Goal: Navigation & Orientation: Find specific page/section

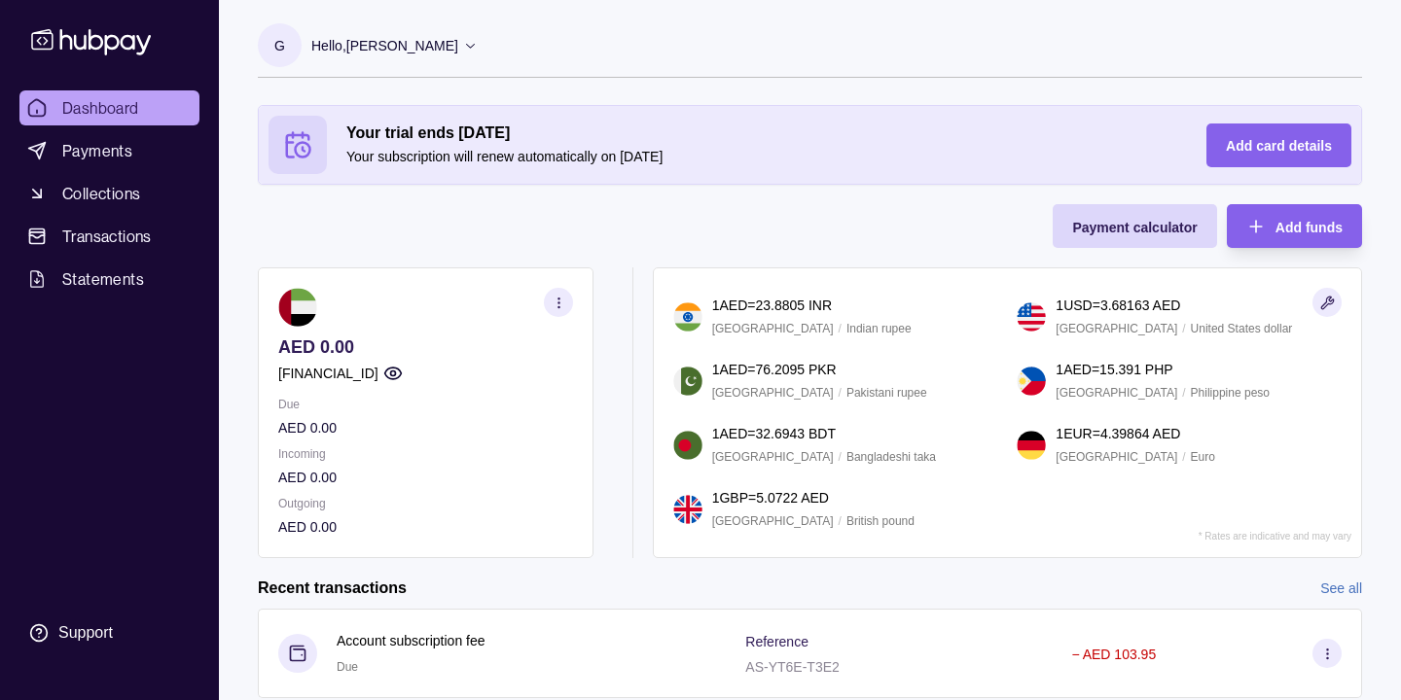
click at [556, 299] on icon "button" at bounding box center [559, 303] width 15 height 15
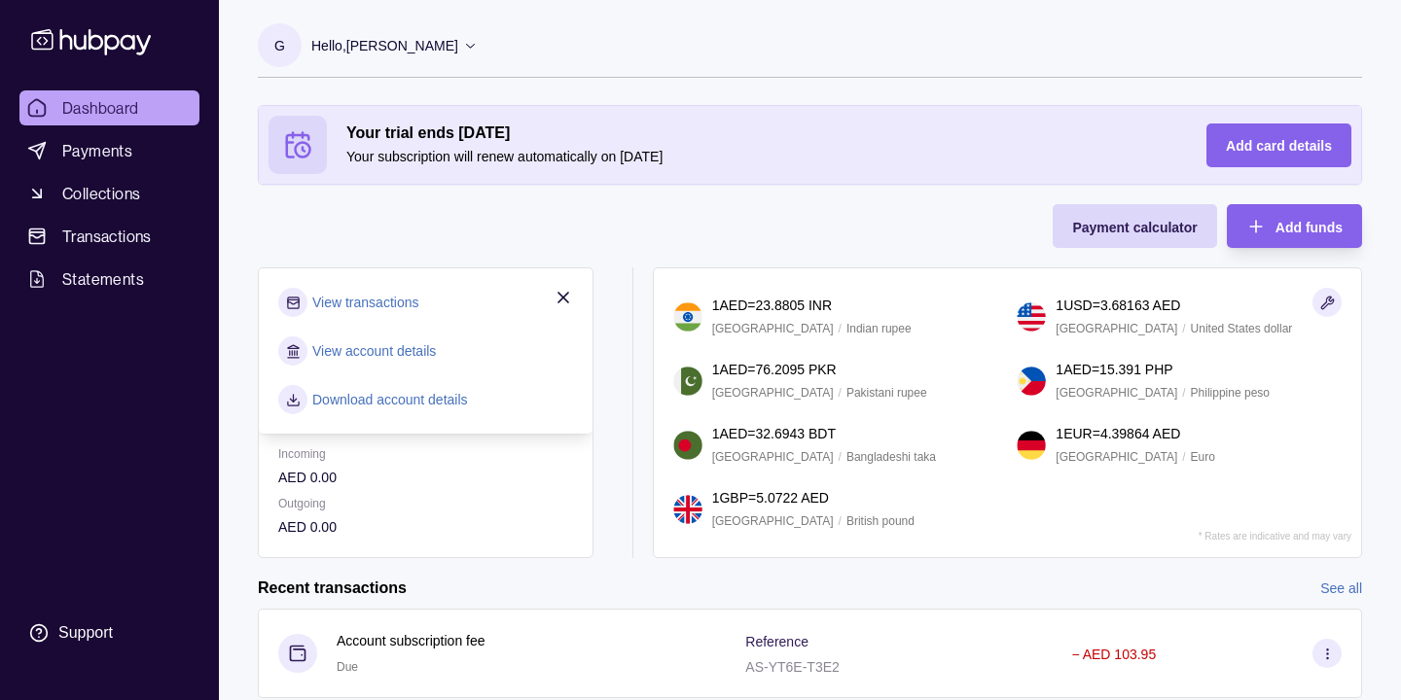
click at [419, 397] on link "Download account details" at bounding box center [390, 399] width 156 height 21
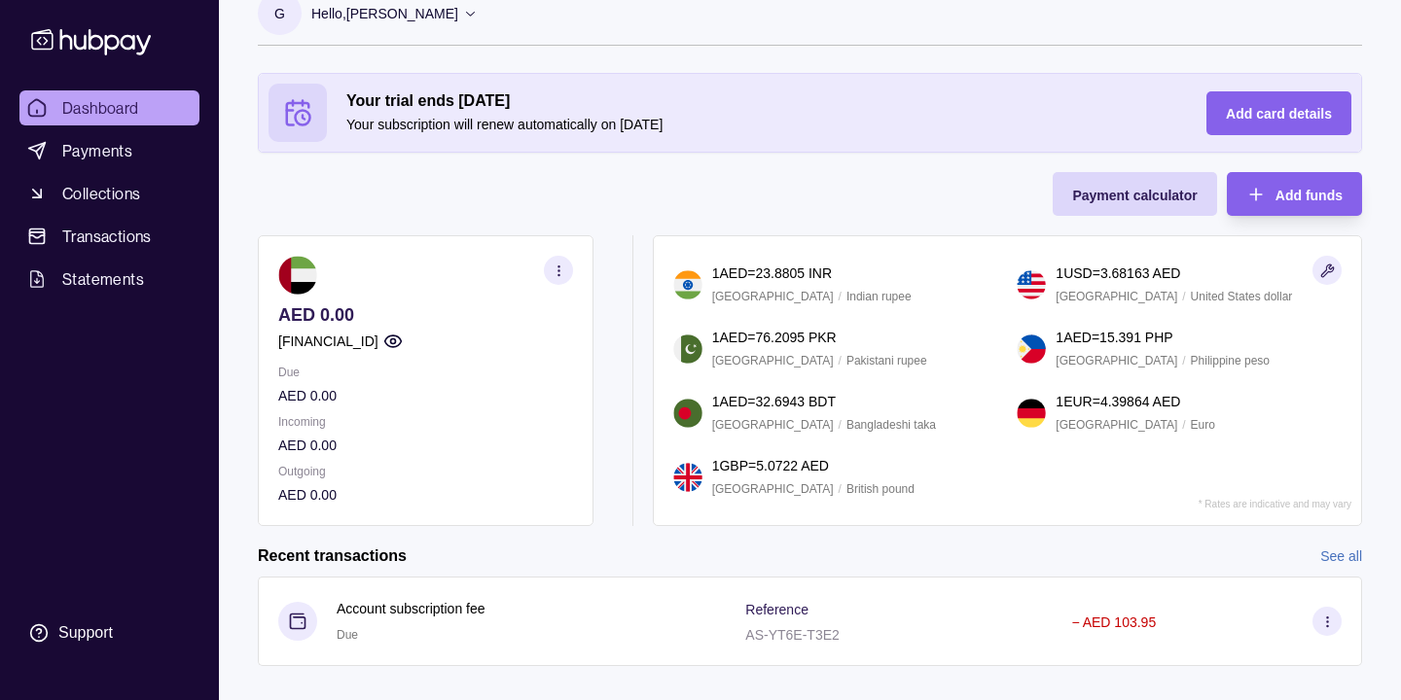
scroll to position [30, 0]
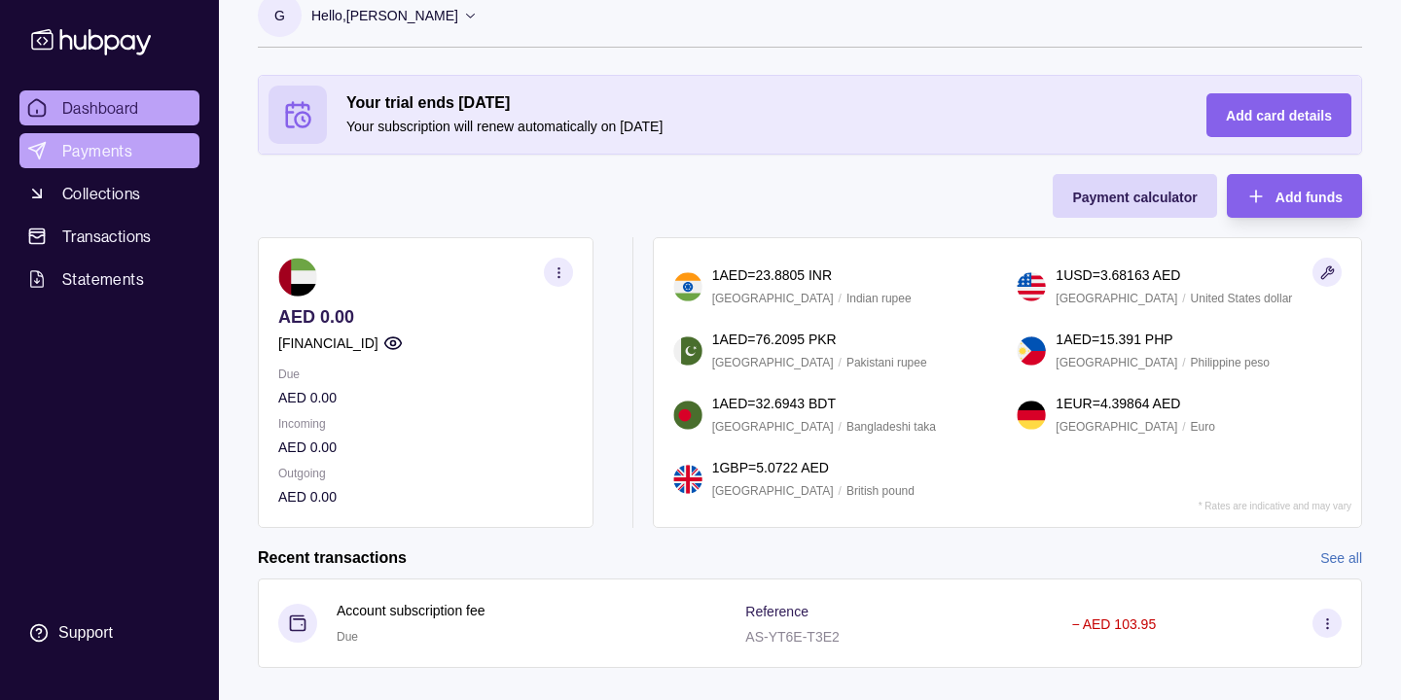
click at [110, 152] on span "Payments" at bounding box center [97, 150] width 70 height 23
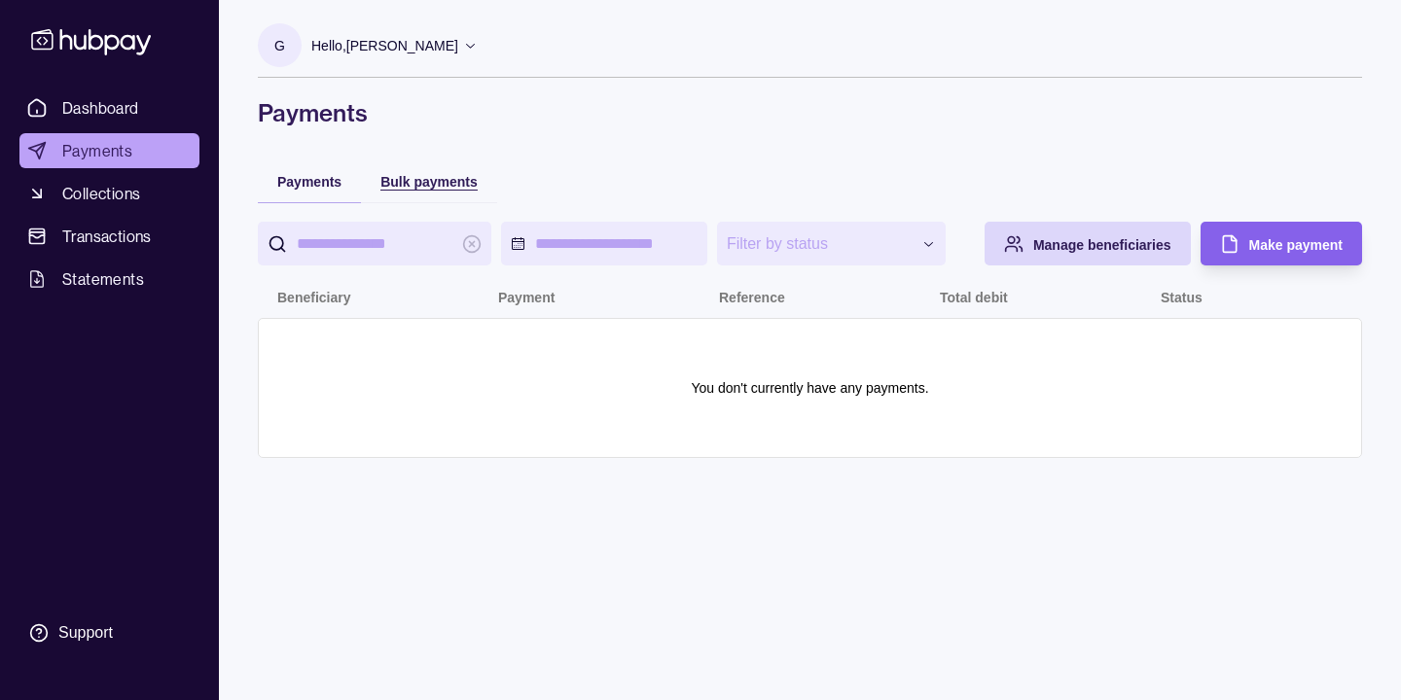
click at [430, 189] on div "Bulk payments" at bounding box center [428, 180] width 97 height 23
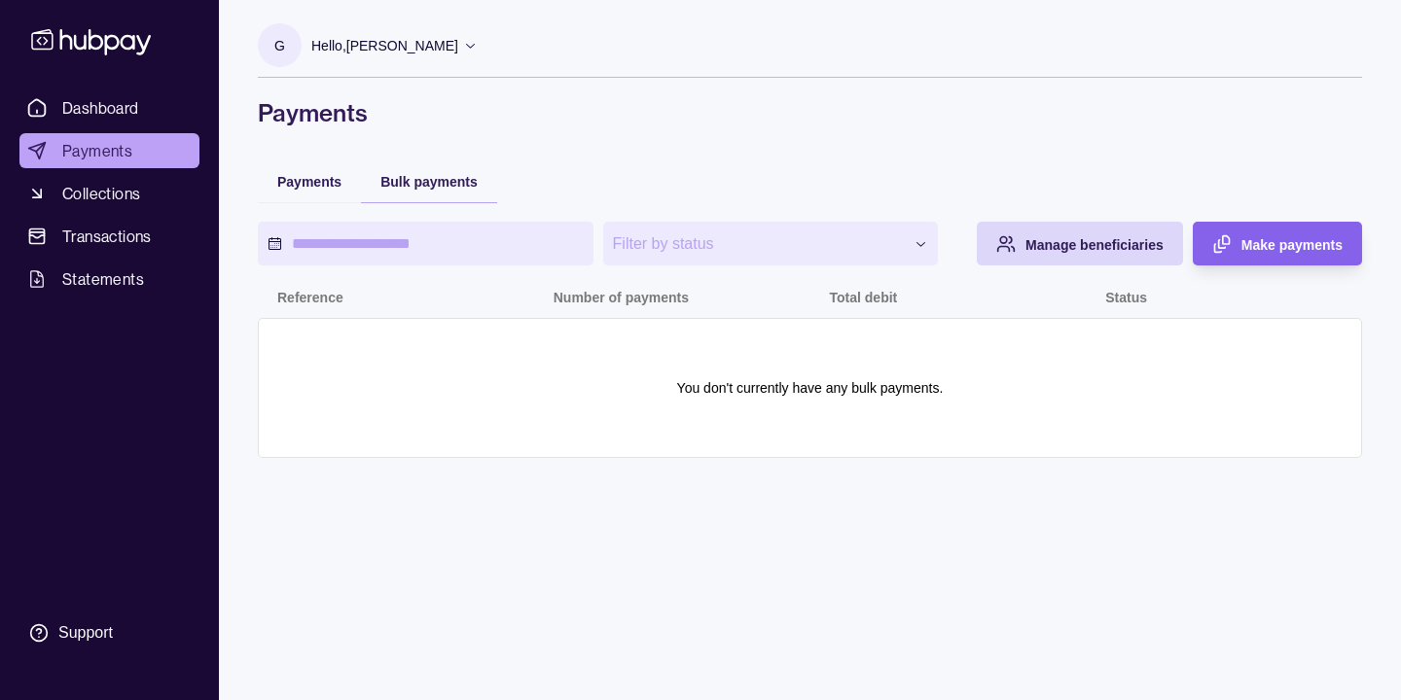
click at [463, 50] on icon at bounding box center [470, 45] width 15 height 15
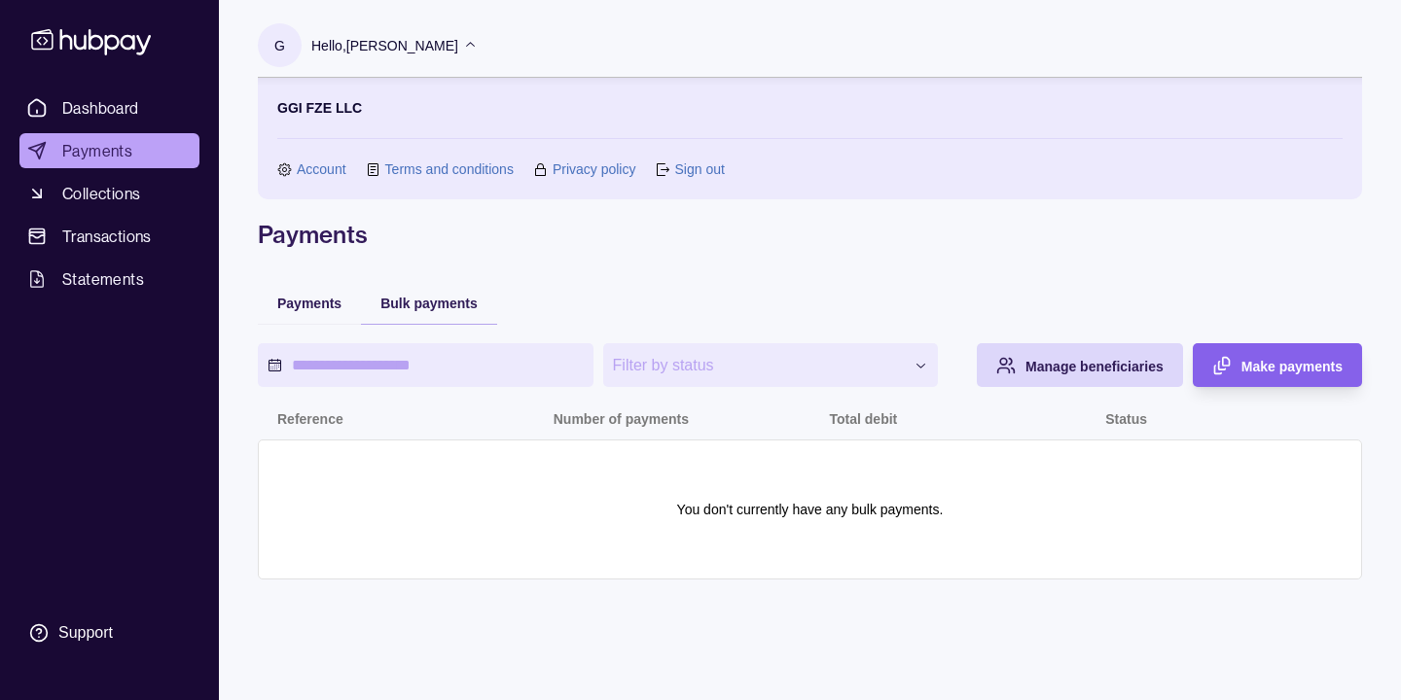
click at [316, 175] on link "Account" at bounding box center [322, 169] width 50 height 21
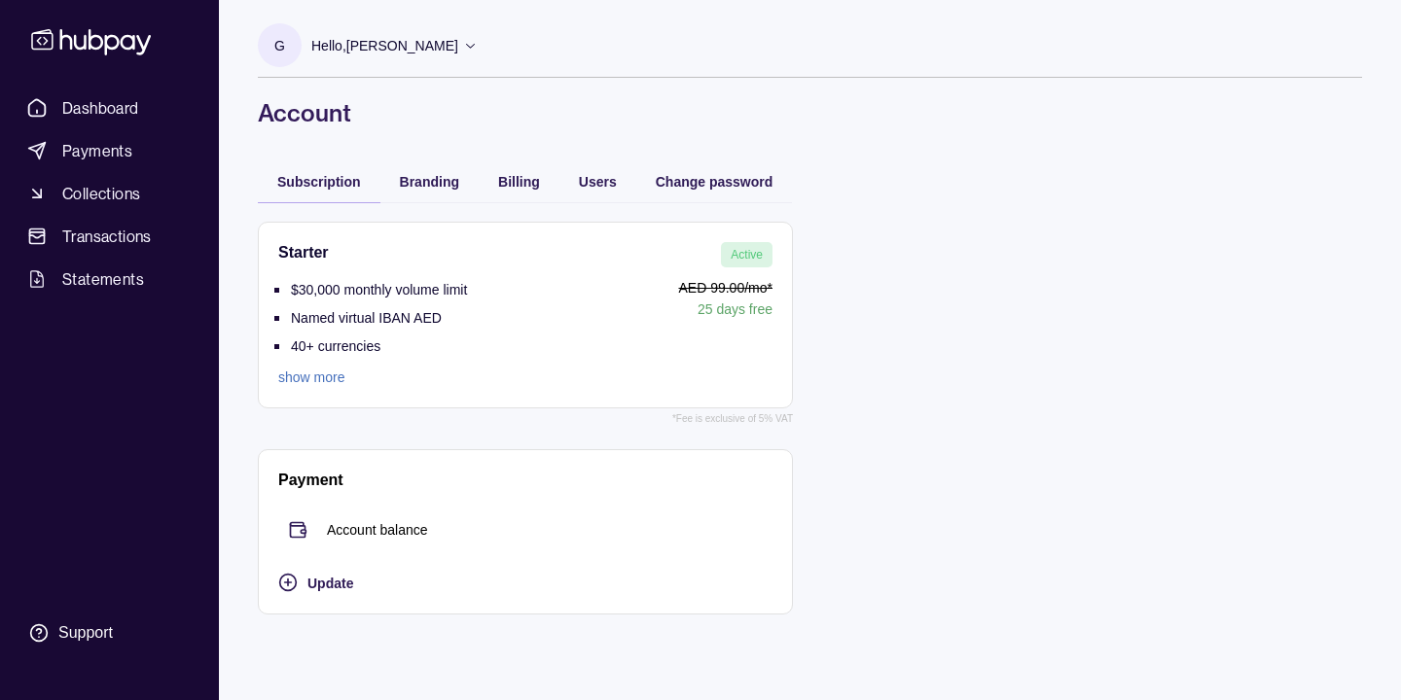
click at [327, 377] on link "show more" at bounding box center [372, 377] width 189 height 21
click at [436, 197] on div "Branding" at bounding box center [429, 181] width 98 height 43
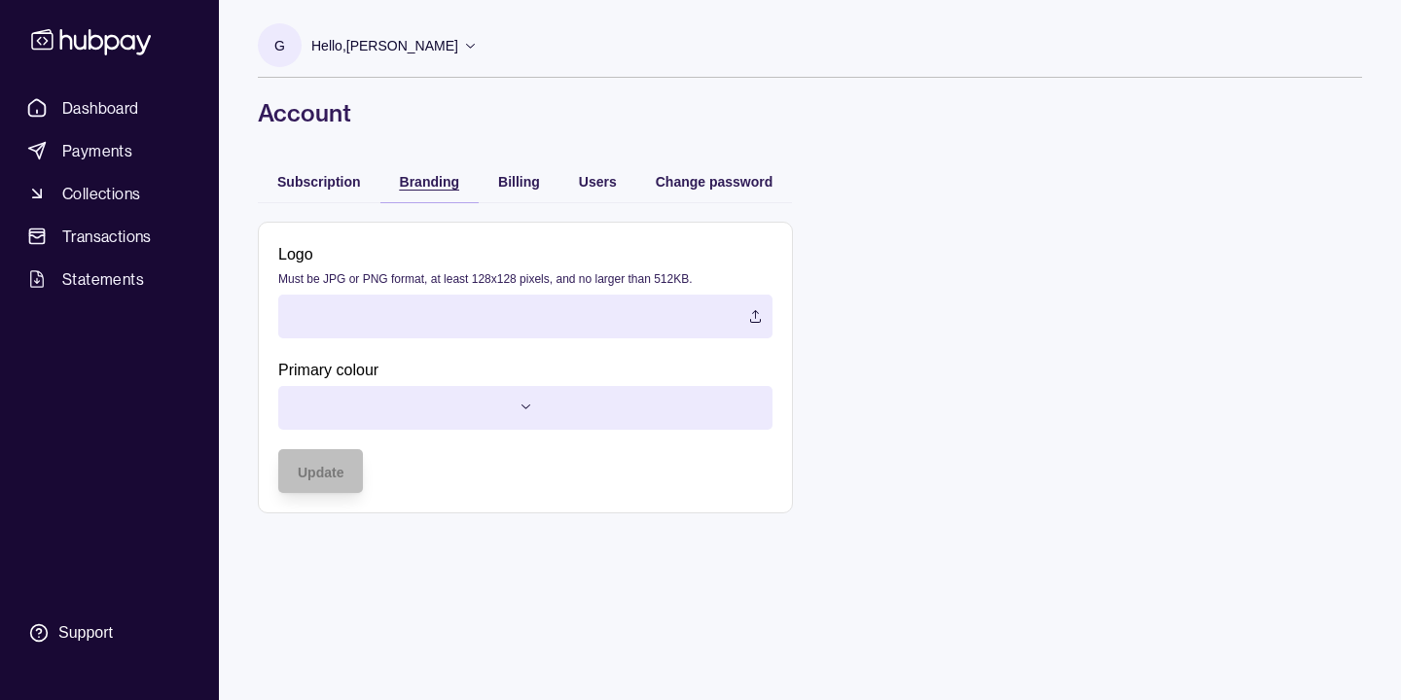
click at [436, 184] on span "Branding" at bounding box center [429, 182] width 59 height 16
click at [452, 319] on label at bounding box center [525, 317] width 494 height 44
click at [532, 189] on div "Billing" at bounding box center [519, 180] width 42 height 23
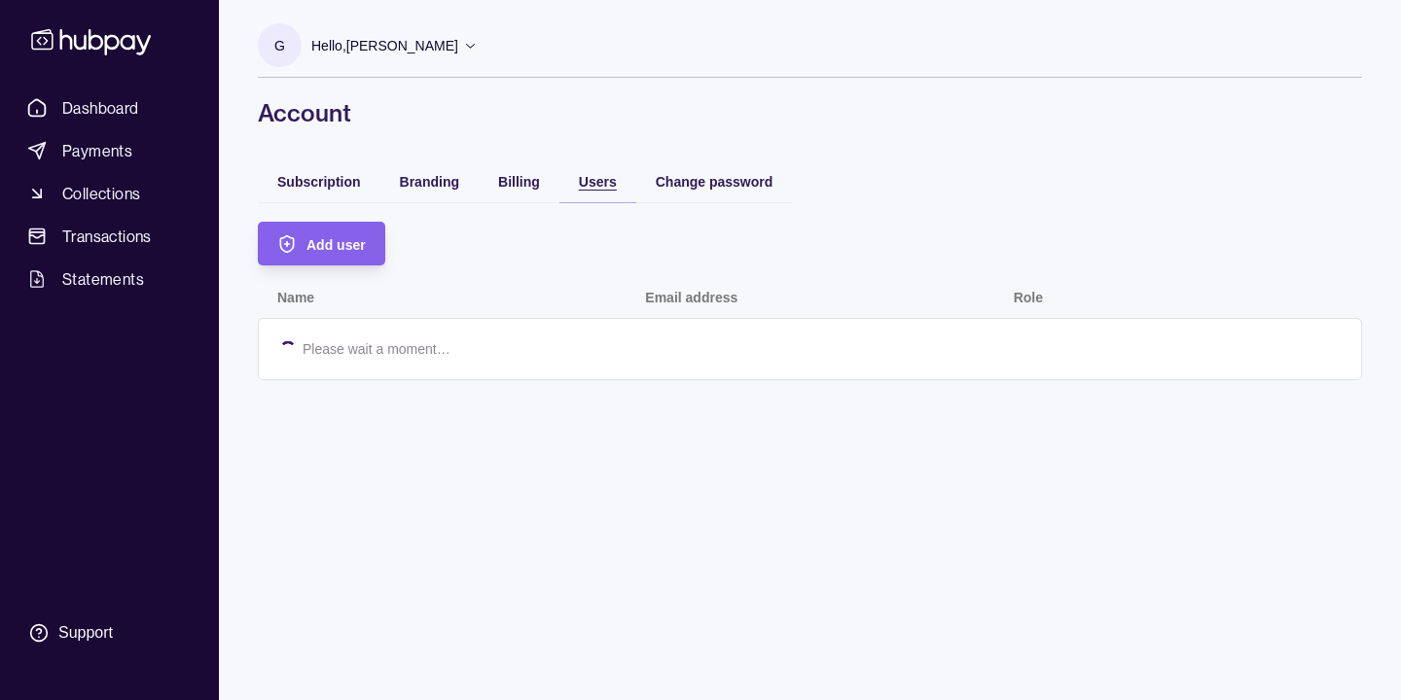
click at [597, 186] on span "Users" at bounding box center [598, 182] width 38 height 16
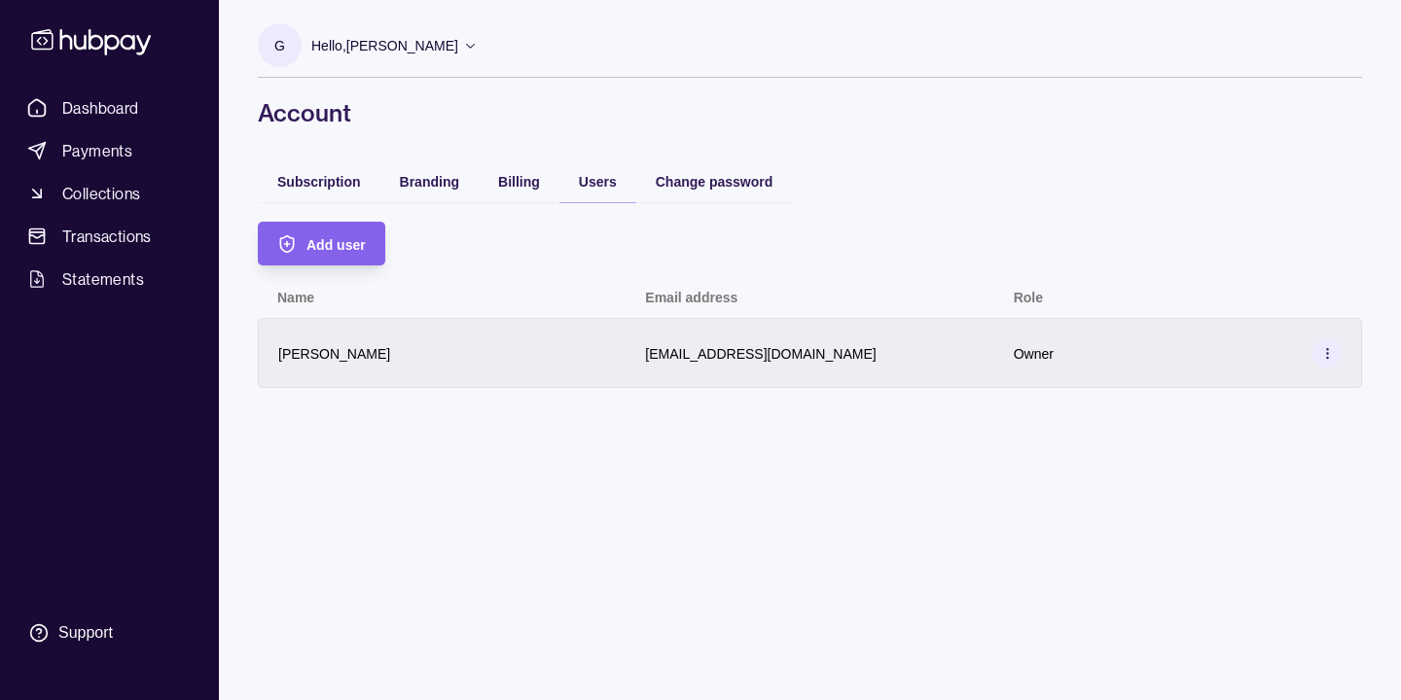
click at [1328, 346] on icon at bounding box center [1327, 353] width 15 height 15
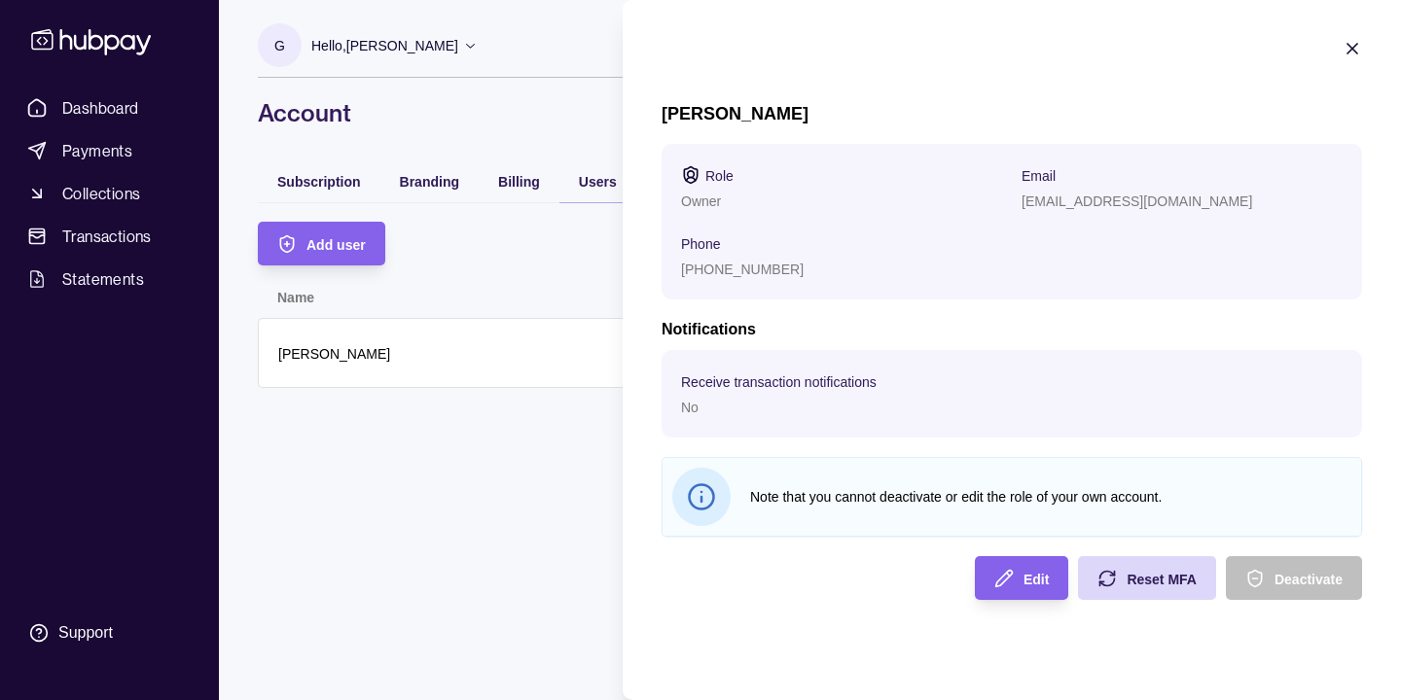
click at [741, 258] on div "[PHONE_NUMBER]" at bounding box center [841, 268] width 321 height 23
click at [1018, 570] on div "Edit" at bounding box center [1007, 578] width 84 height 44
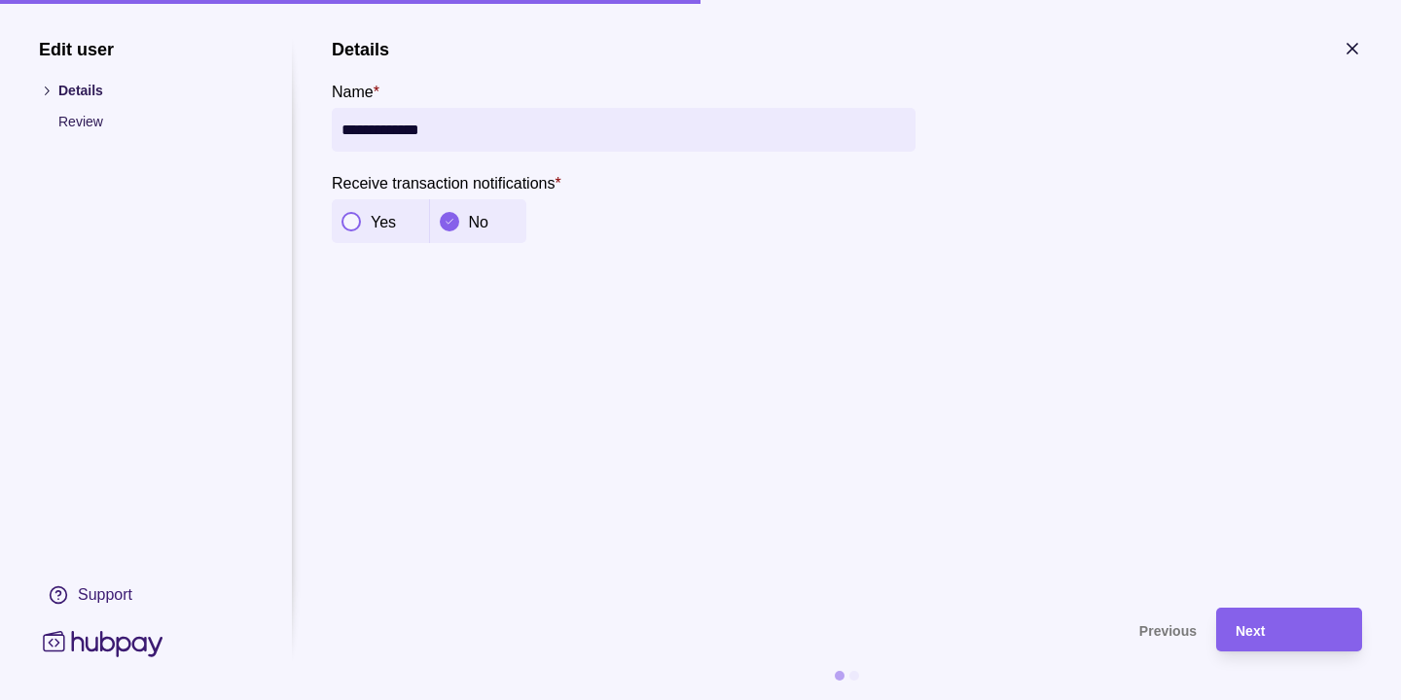
click at [90, 123] on p "Review" at bounding box center [155, 121] width 195 height 21
click at [48, 93] on icon at bounding box center [46, 91] width 15 height 15
click at [81, 126] on p "Review" at bounding box center [155, 121] width 195 height 21
click at [1352, 30] on section "**********" at bounding box center [700, 350] width 1401 height 700
click at [1352, 35] on section "**********" at bounding box center [700, 350] width 1401 height 700
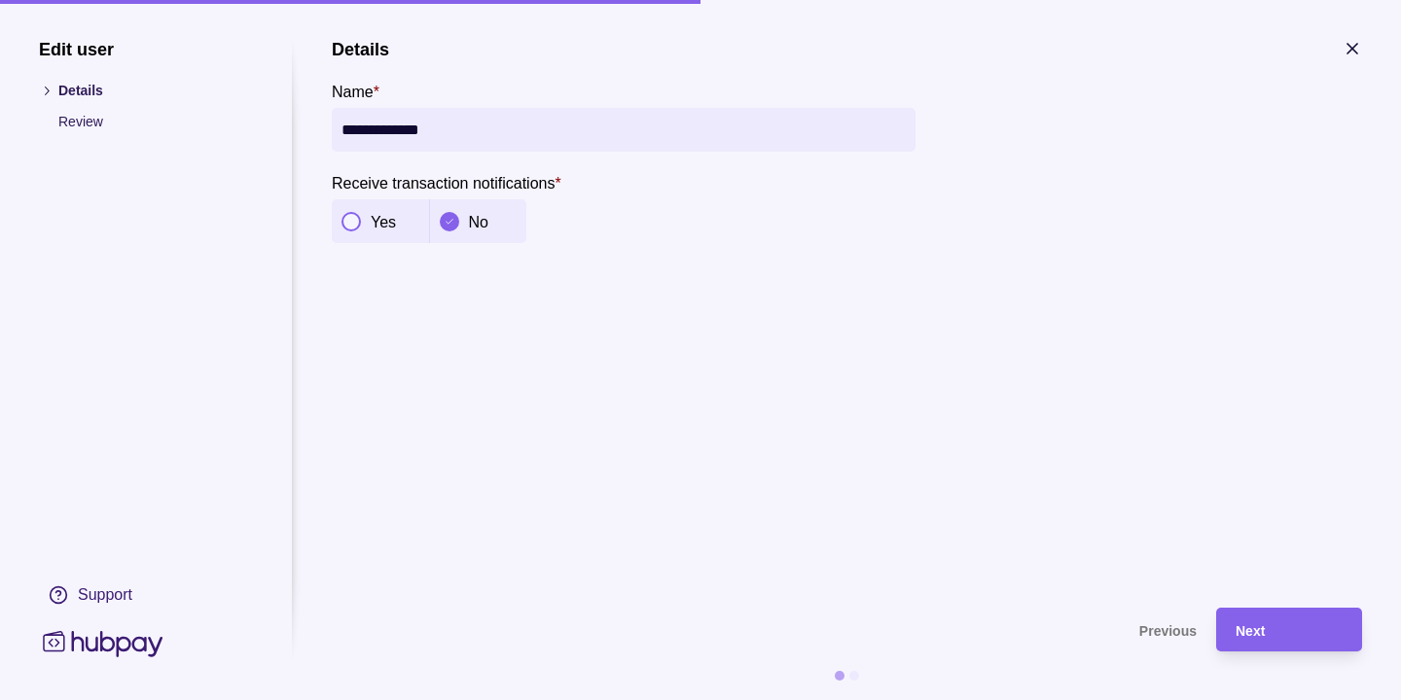
click at [1351, 45] on icon "button" at bounding box center [1352, 48] width 19 height 19
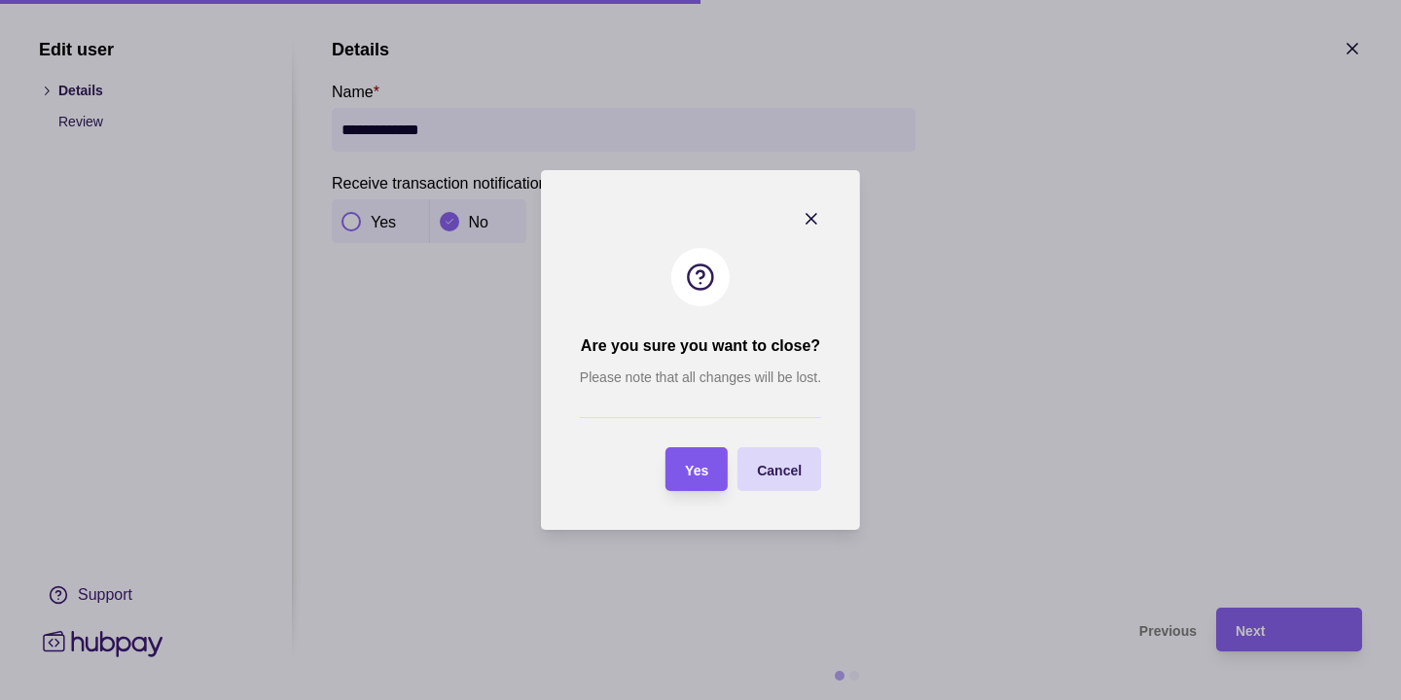
click at [726, 460] on section "Yes" at bounding box center [696, 470] width 62 height 44
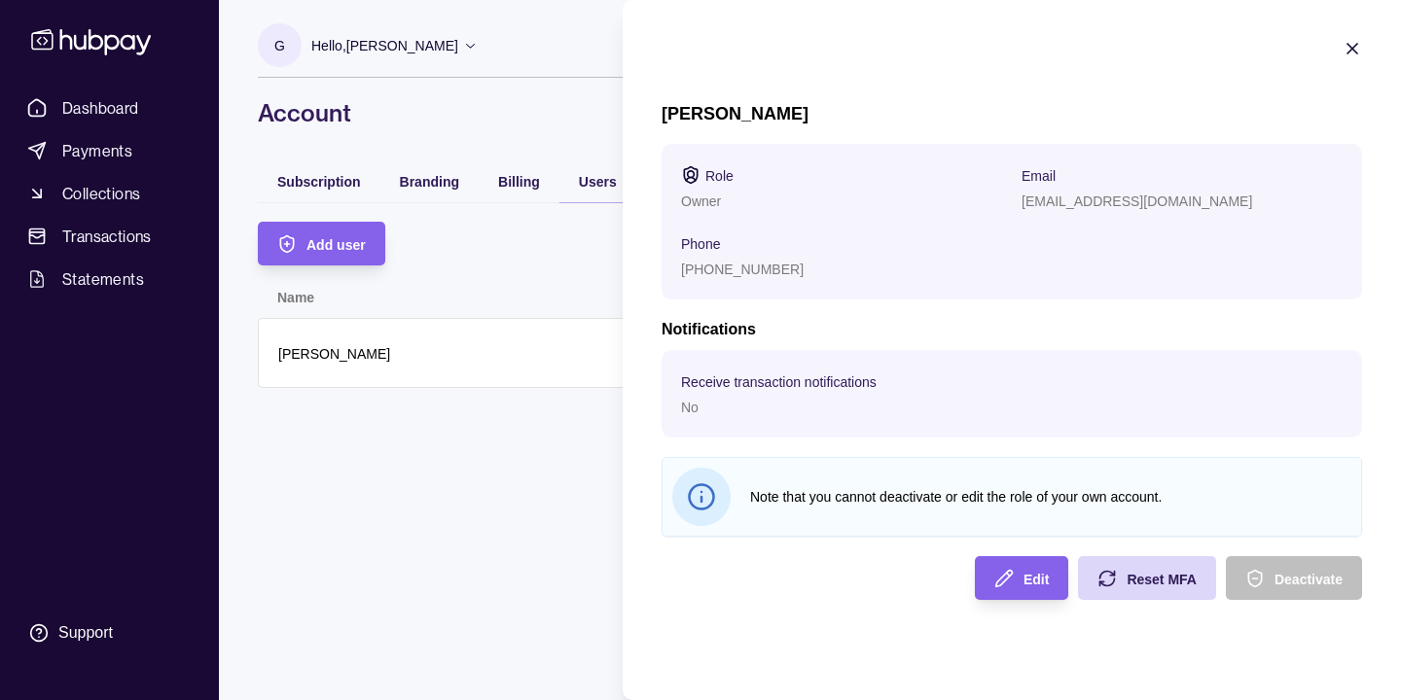
click at [1348, 49] on icon "button" at bounding box center [1352, 48] width 19 height 19
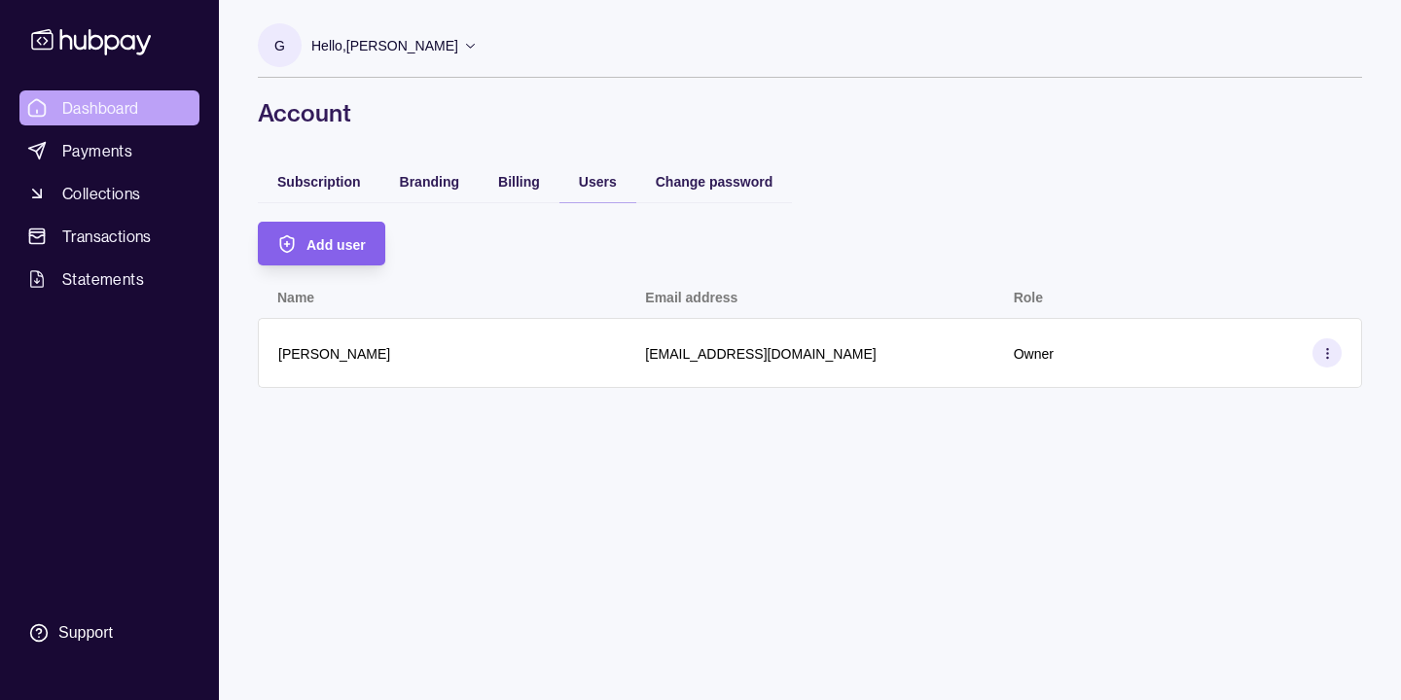
click at [133, 113] on span "Dashboard" at bounding box center [100, 107] width 77 height 23
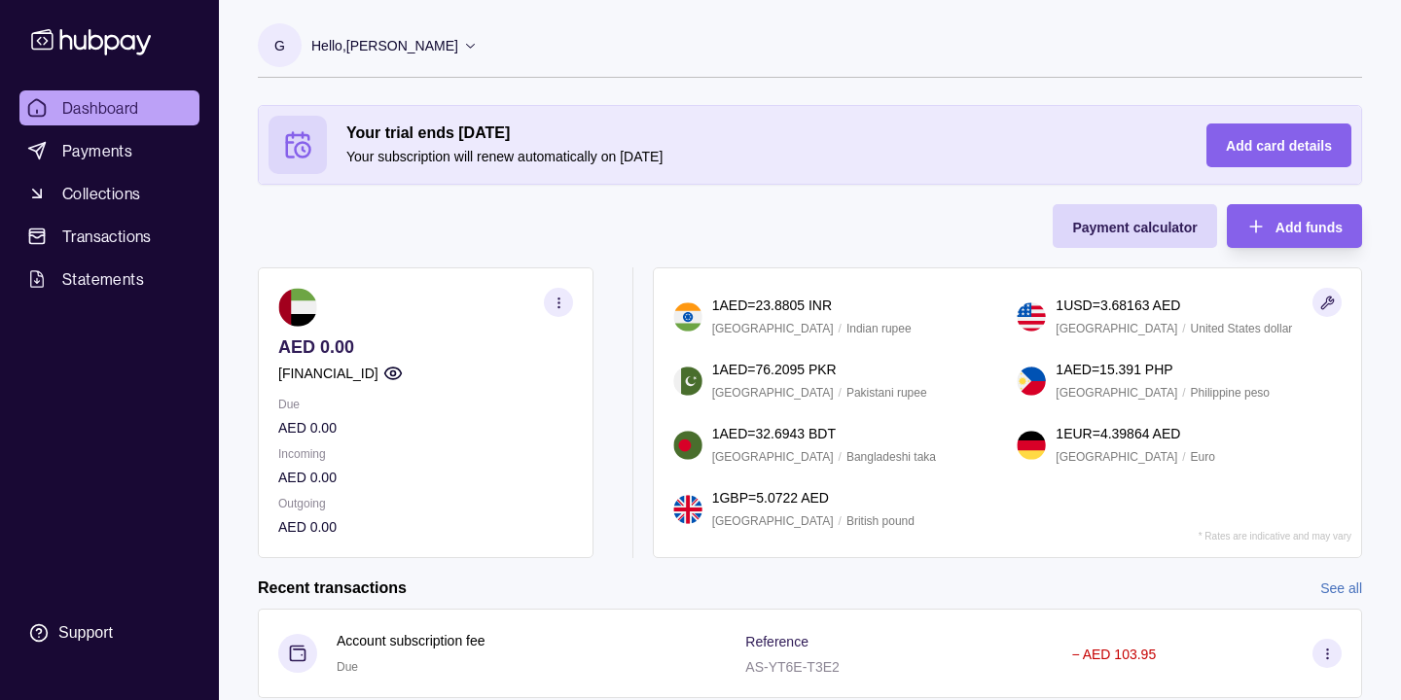
click at [559, 304] on icon "button" at bounding box center [559, 303] width 15 height 15
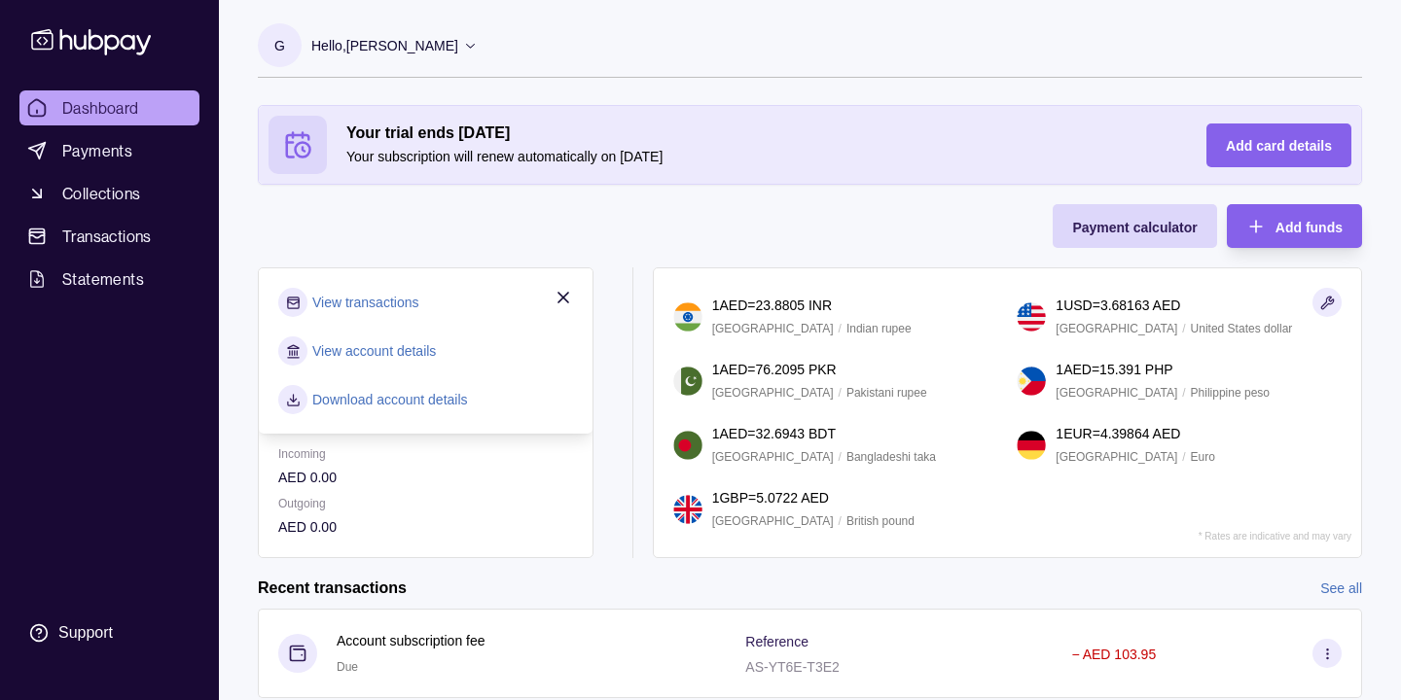
click at [564, 306] on icon "button" at bounding box center [563, 297] width 19 height 19
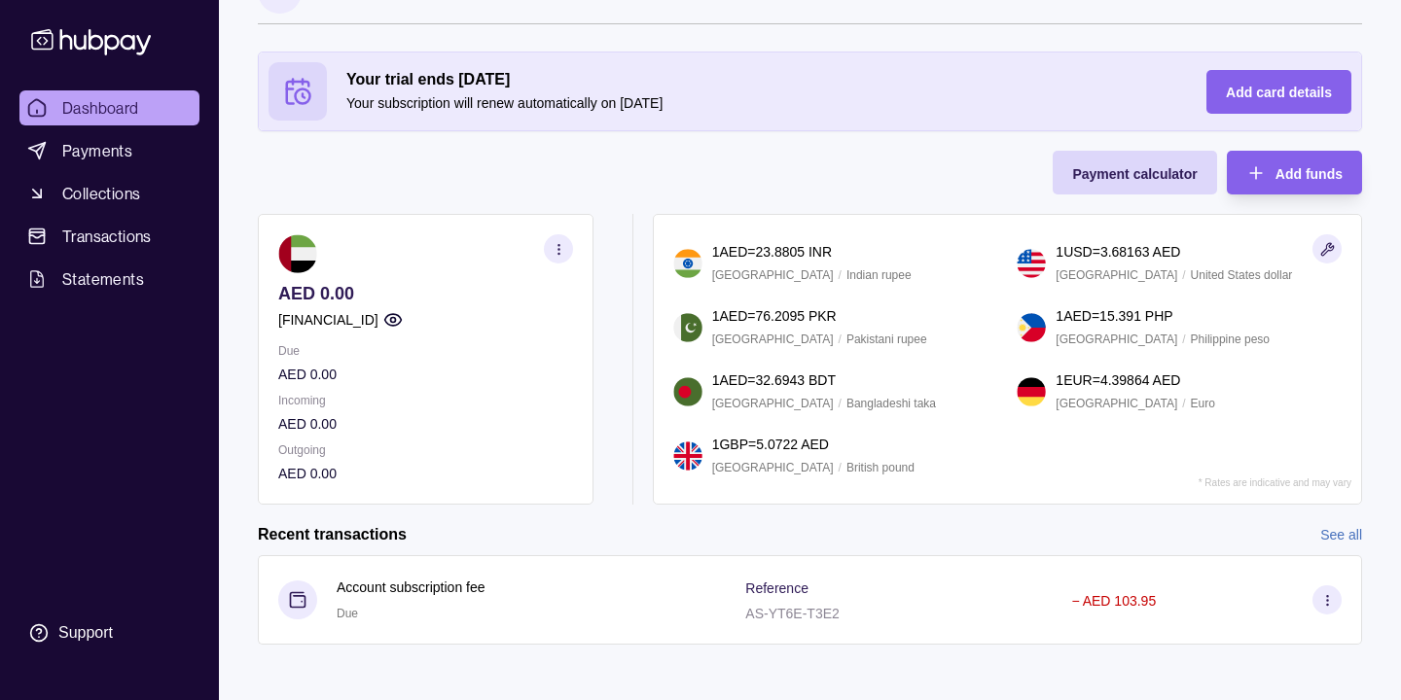
scroll to position [60, 0]
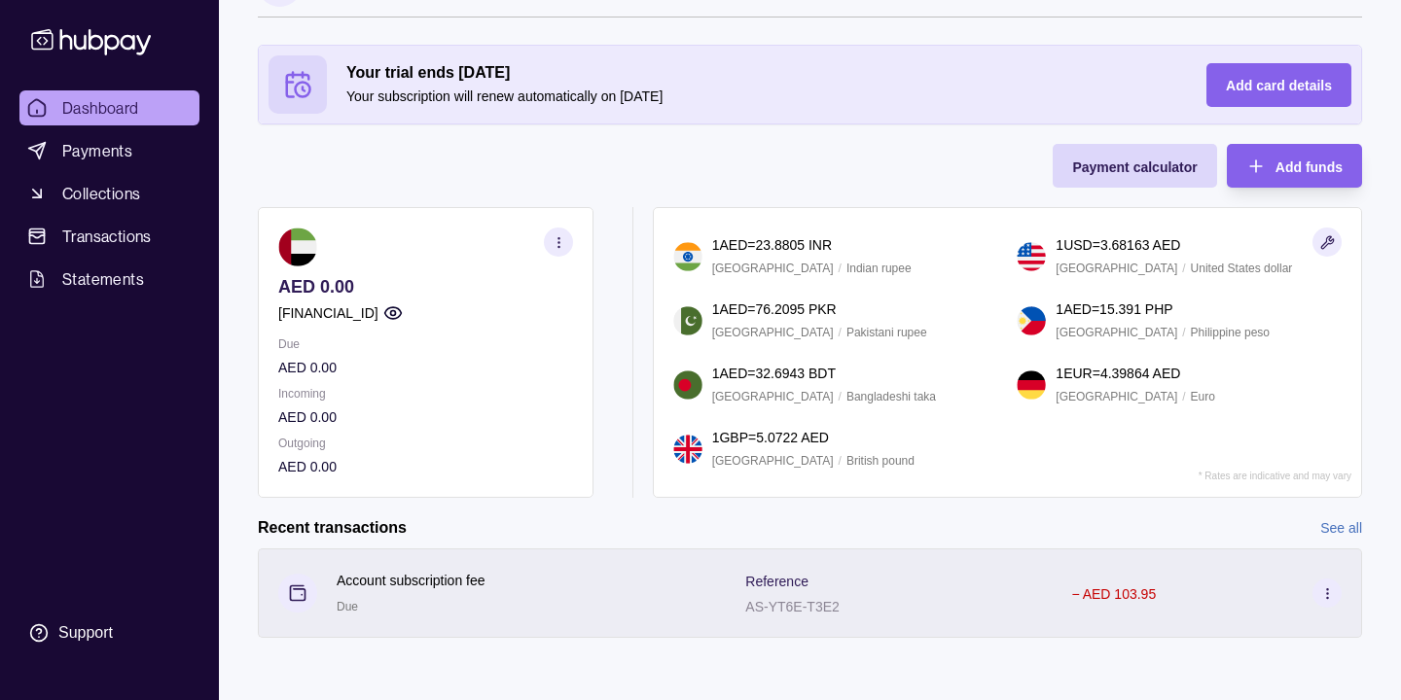
click at [1322, 597] on icon at bounding box center [1327, 594] width 15 height 15
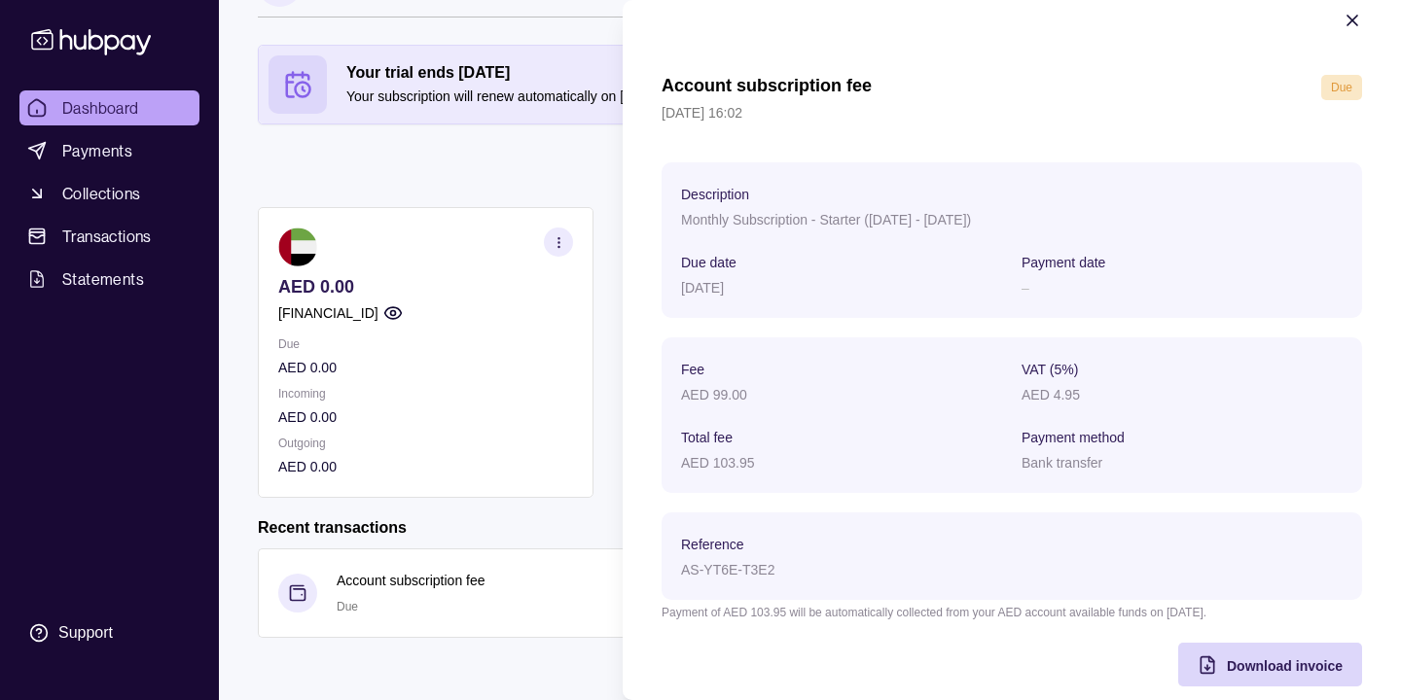
scroll to position [30, 0]
click at [1351, 16] on icon "button" at bounding box center [1352, 18] width 19 height 19
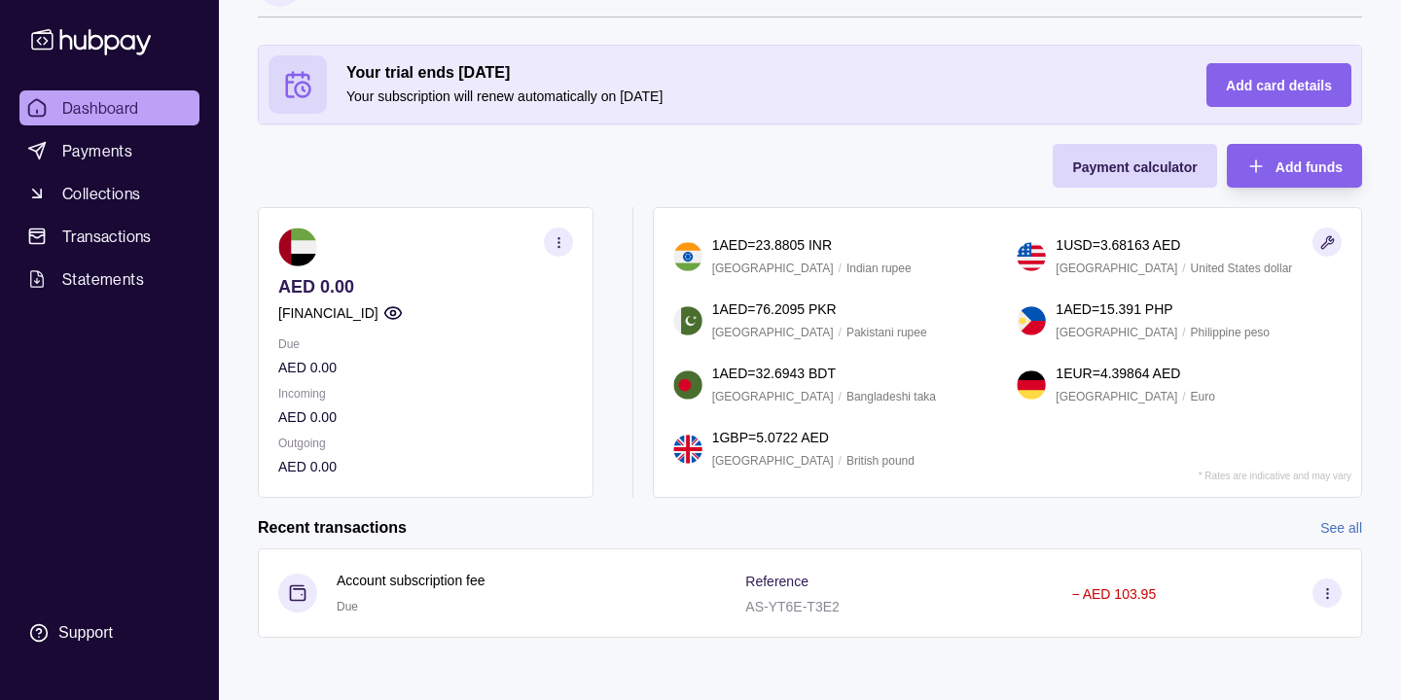
click at [1332, 243] on icon "button" at bounding box center [1327, 242] width 15 height 15
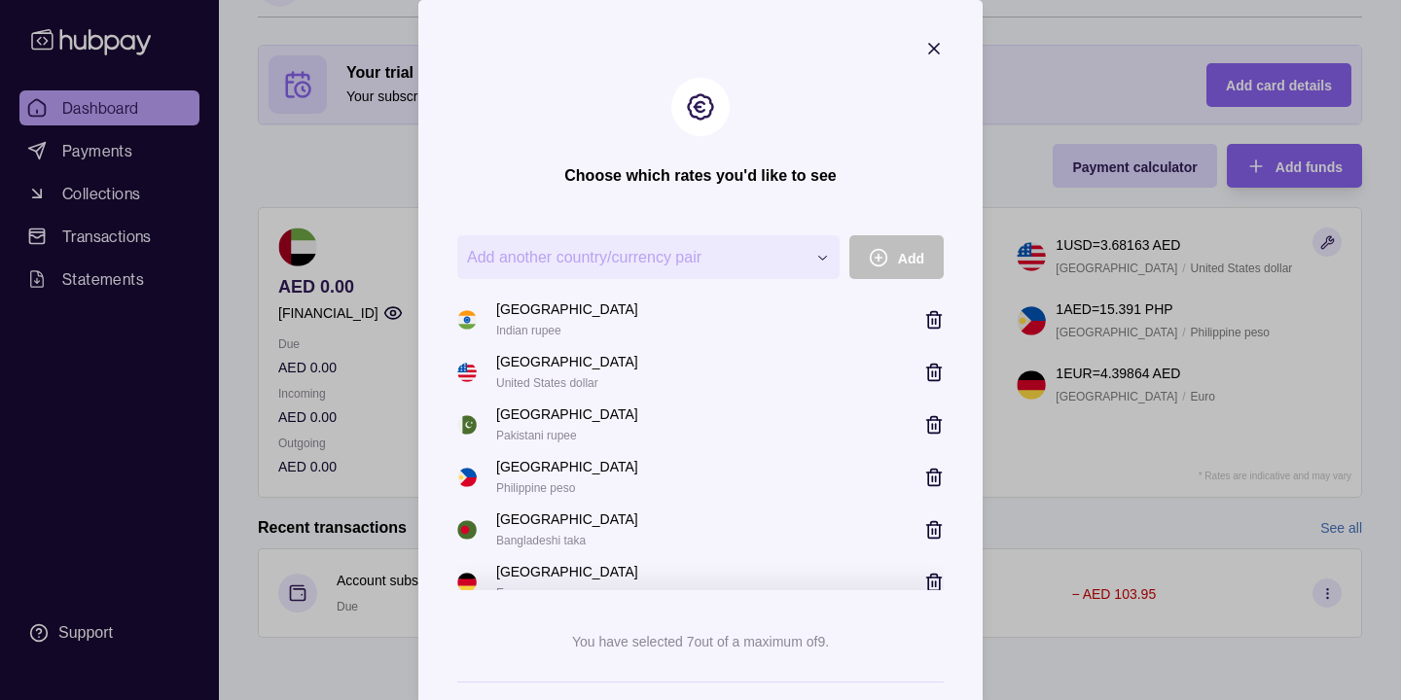
click at [937, 49] on icon "button" at bounding box center [933, 48] width 19 height 19
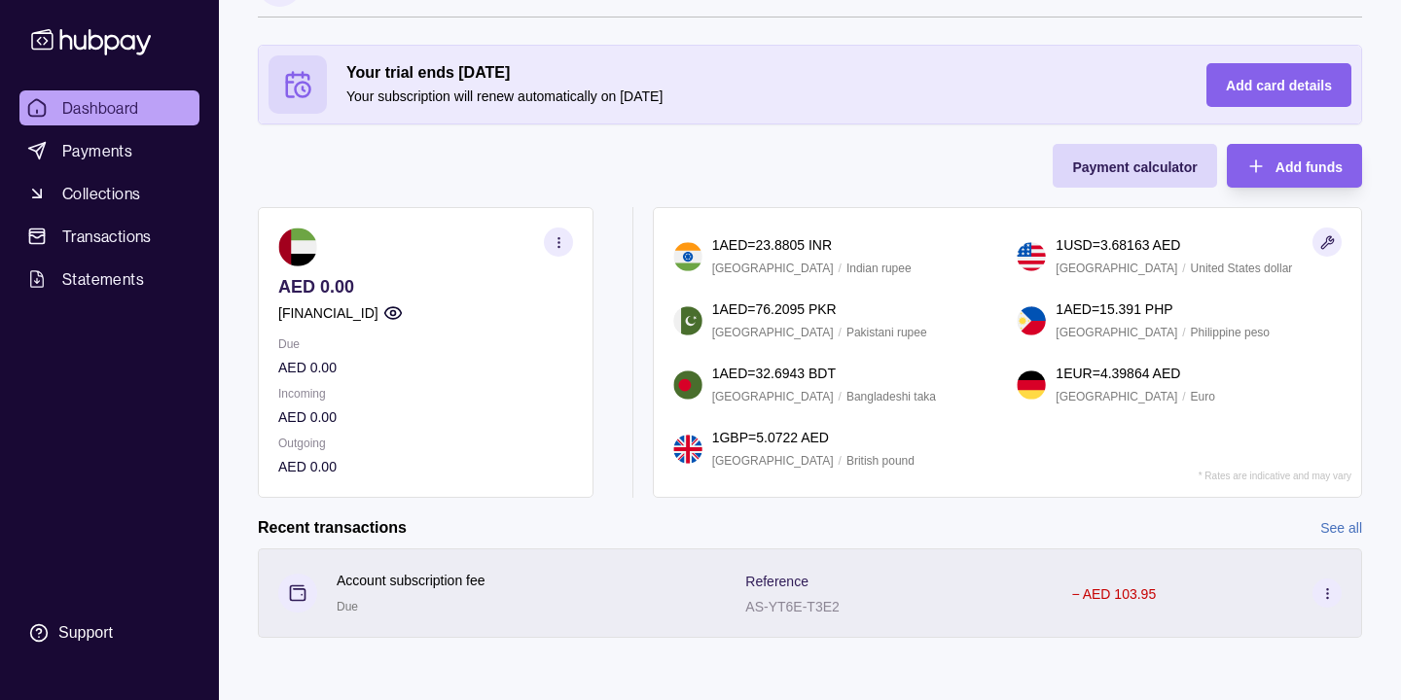
click at [1328, 592] on icon at bounding box center [1327, 594] width 15 height 15
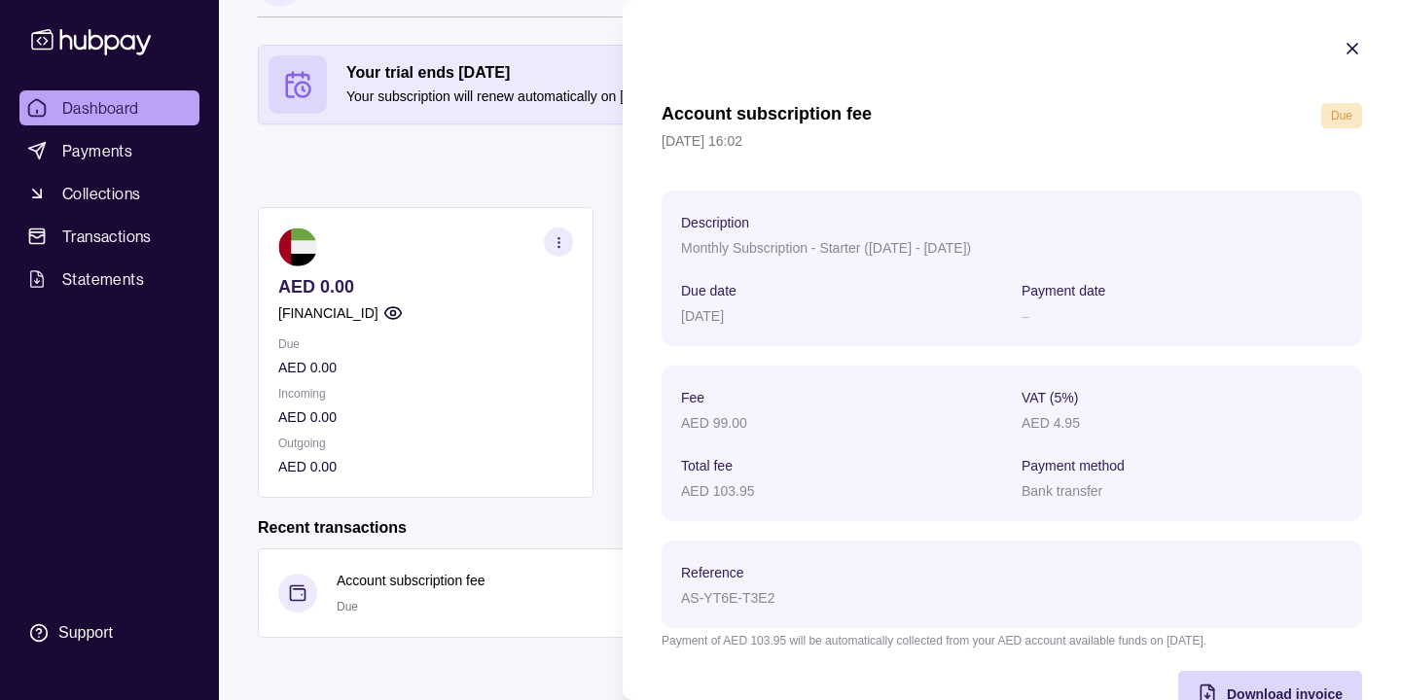
click at [1357, 46] on icon "button" at bounding box center [1352, 48] width 19 height 19
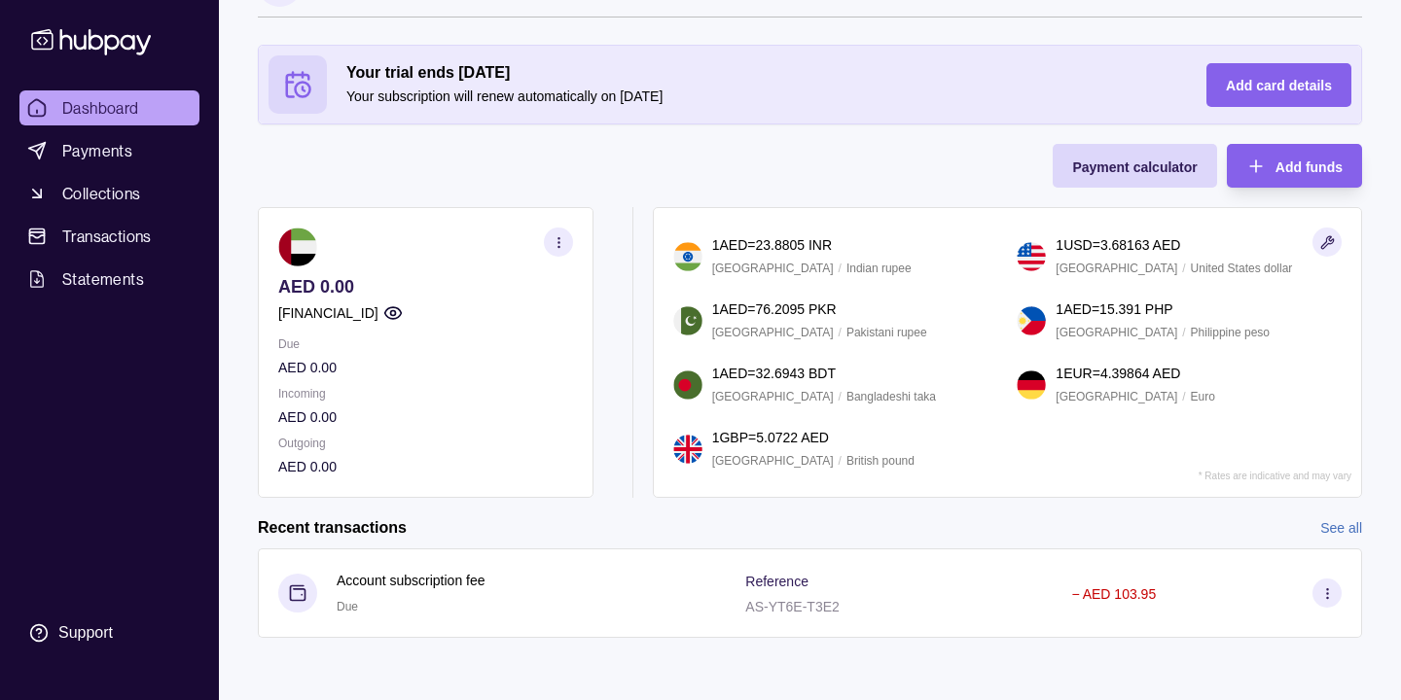
scroll to position [0, 0]
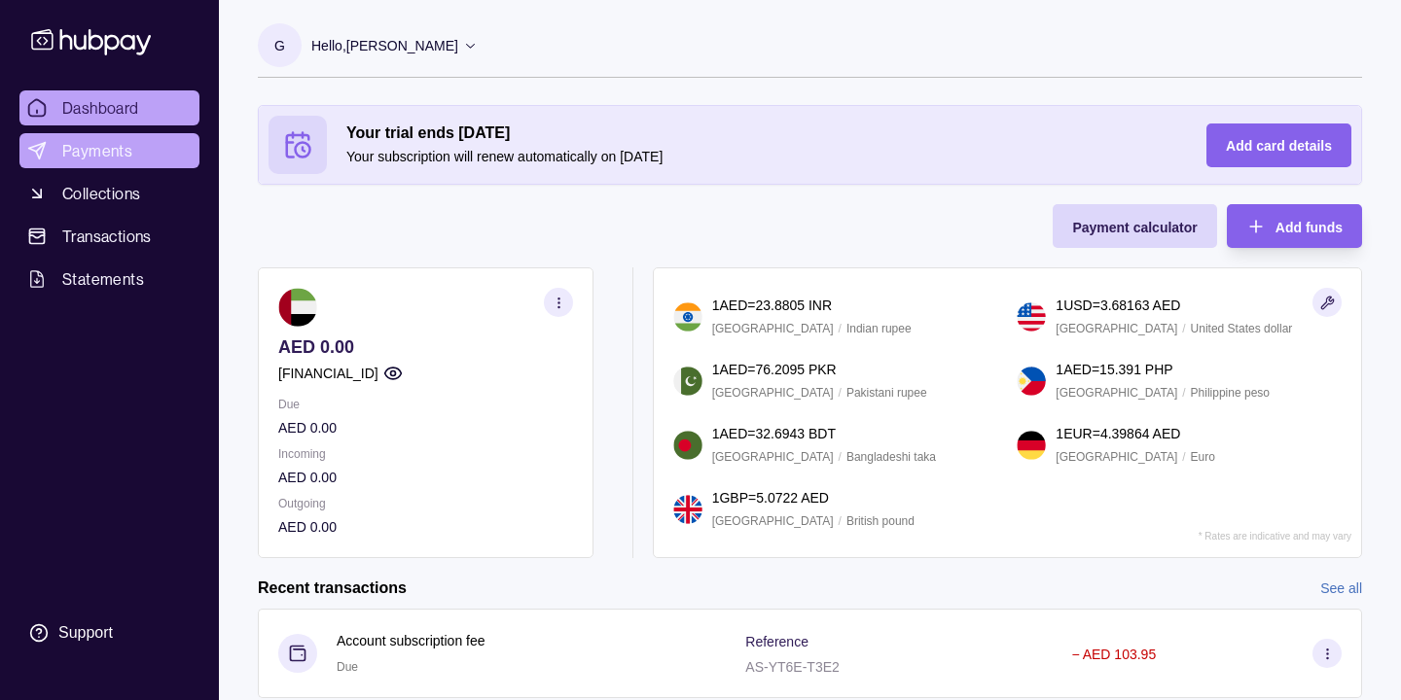
click at [119, 147] on span "Payments" at bounding box center [97, 150] width 70 height 23
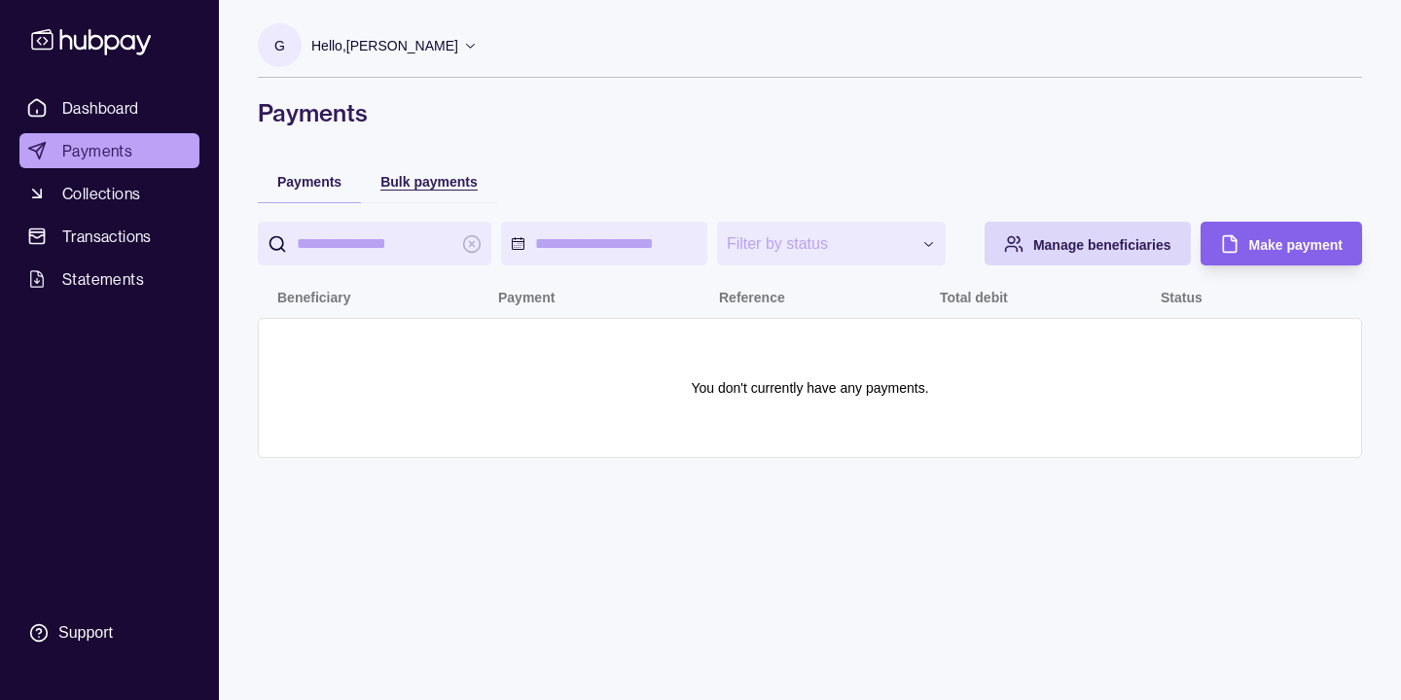
click at [429, 189] on span "Bulk payments" at bounding box center [428, 182] width 97 height 16
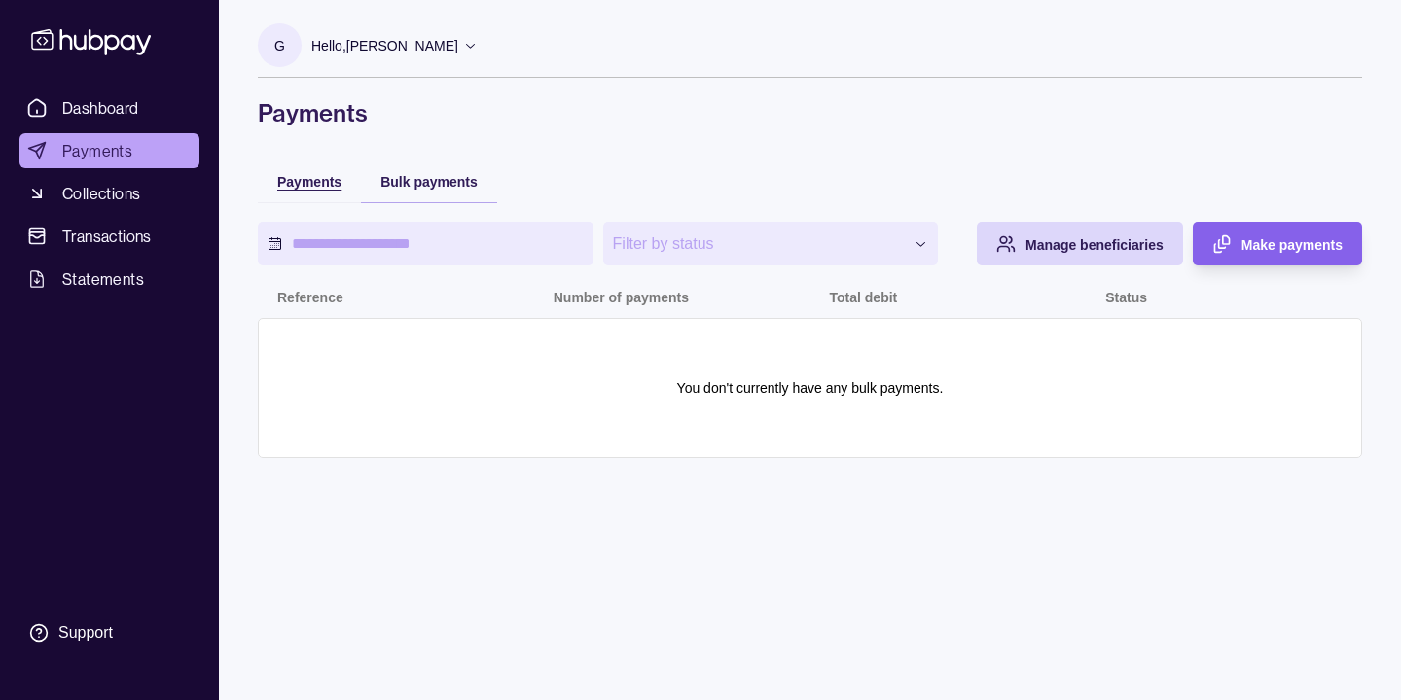
click at [306, 186] on span "Payments" at bounding box center [309, 182] width 64 height 16
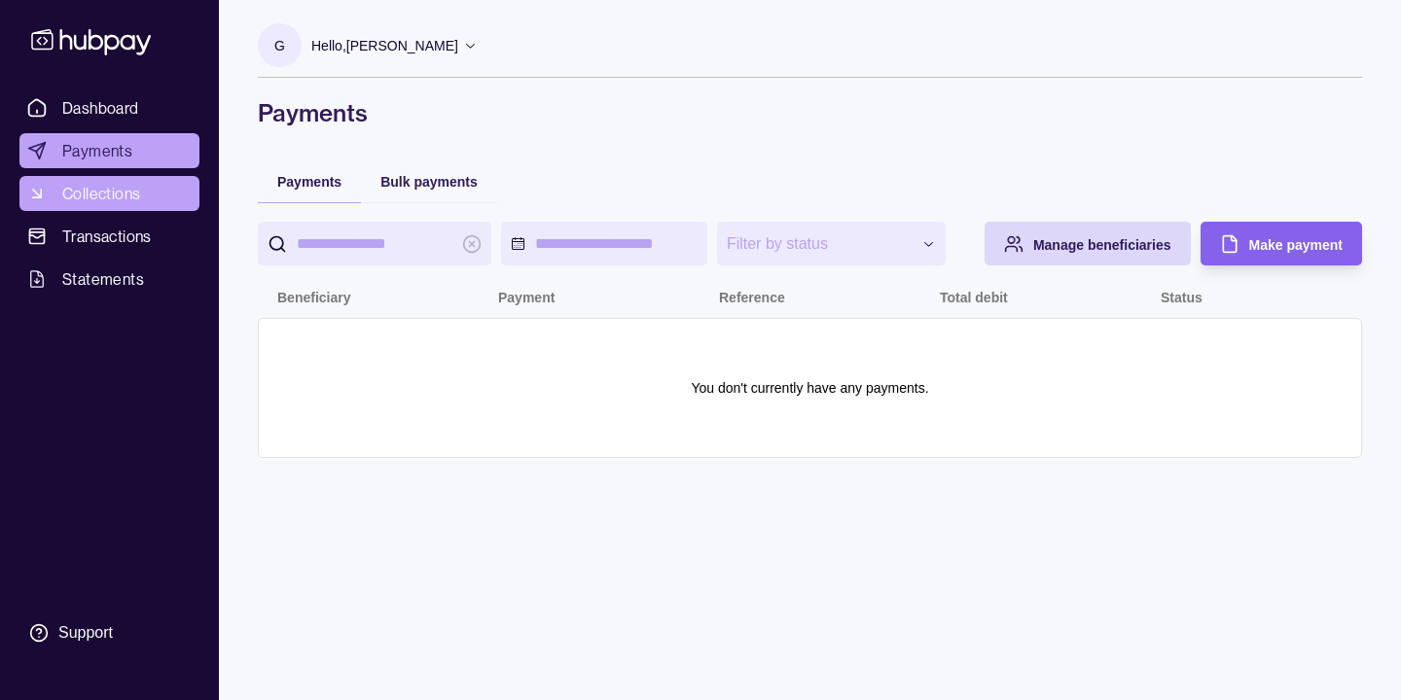
click at [132, 189] on span "Collections" at bounding box center [101, 193] width 78 height 23
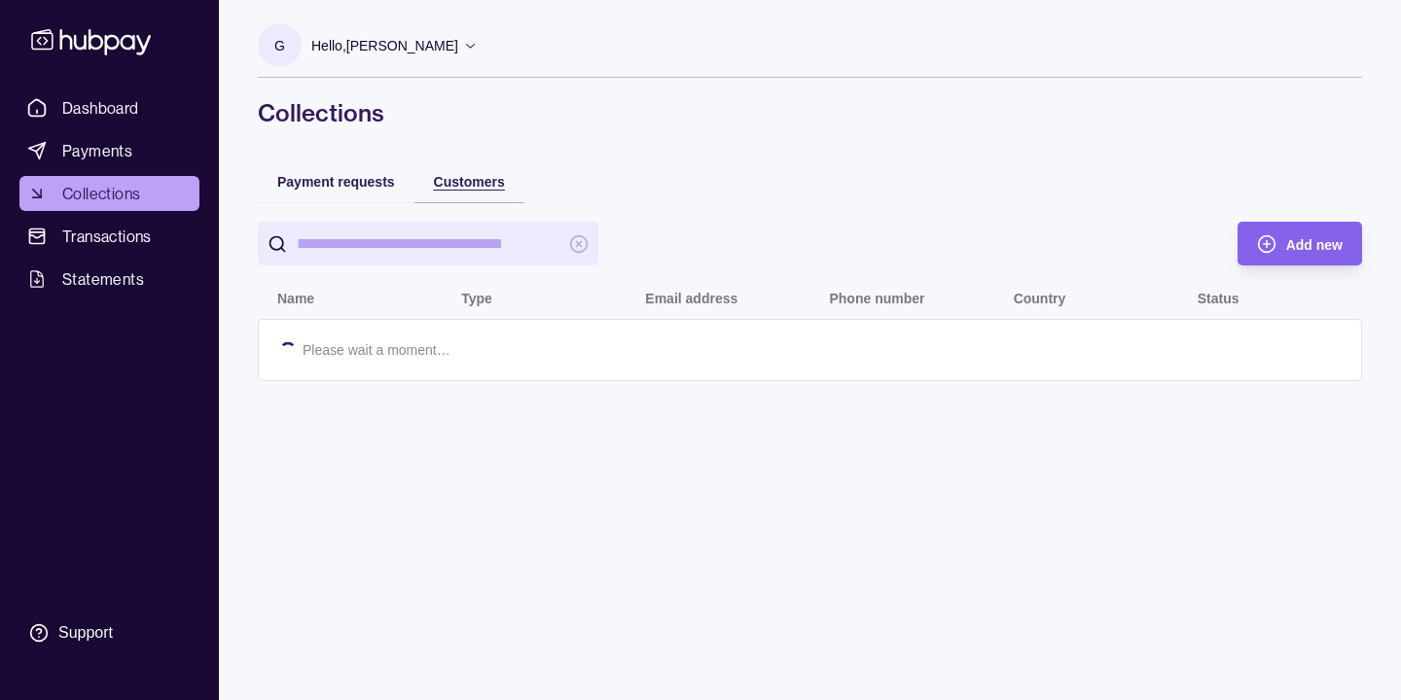
click at [453, 186] on span "Customers" at bounding box center [469, 182] width 71 height 16
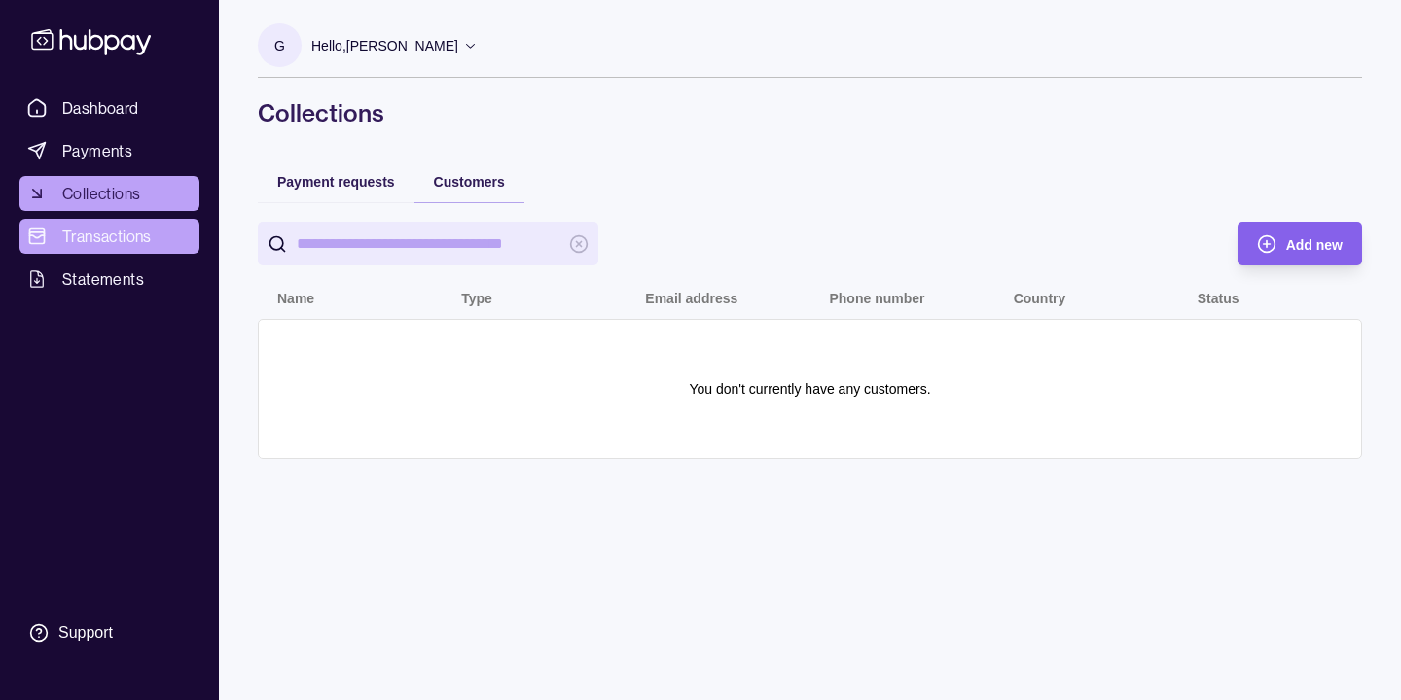
click at [142, 252] on link "Transactions" at bounding box center [109, 236] width 180 height 35
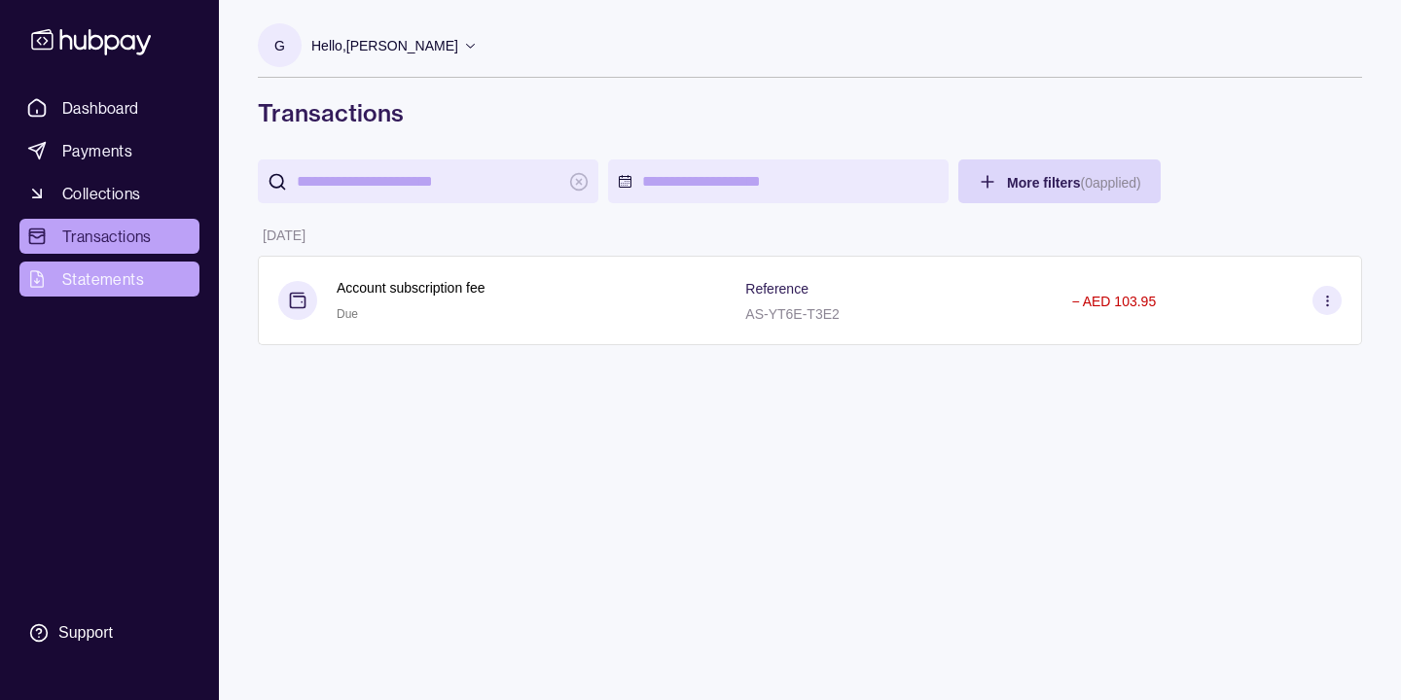
click at [140, 271] on span "Statements" at bounding box center [103, 279] width 82 height 23
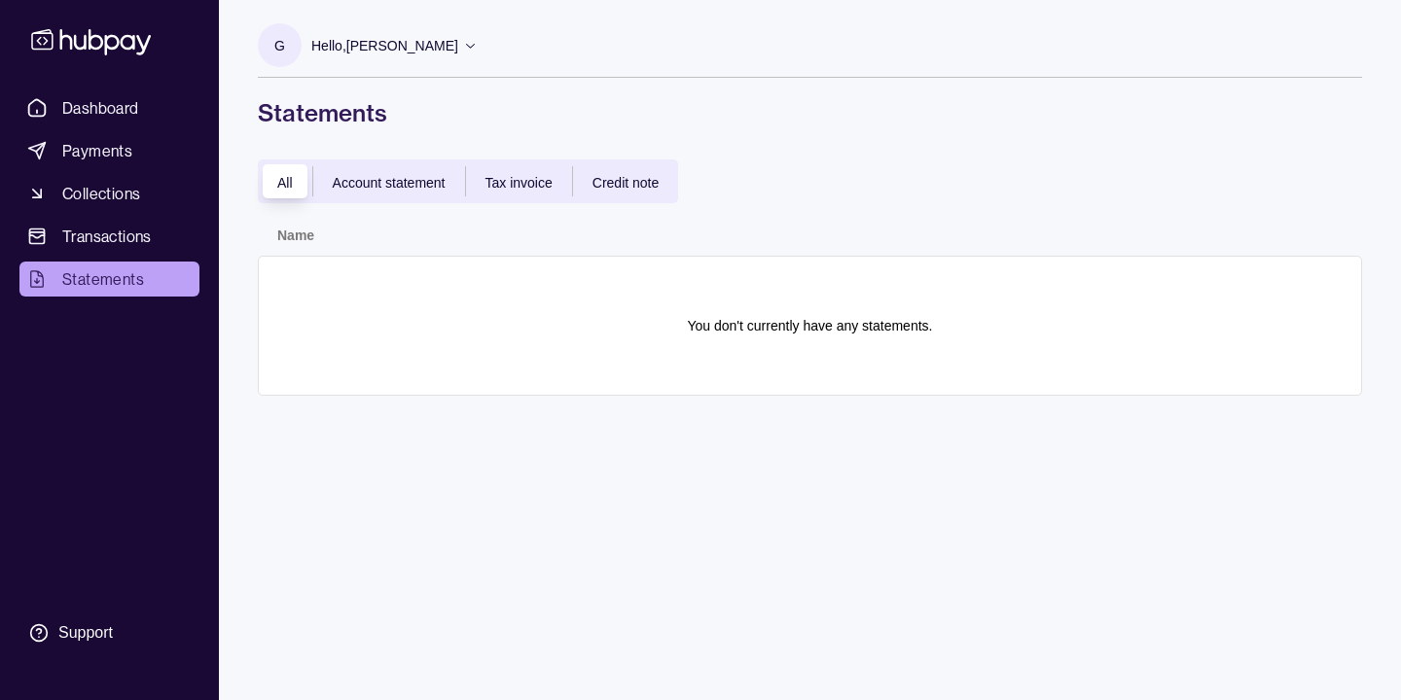
click at [125, 43] on icon at bounding box center [91, 41] width 128 height 36
